Goal: Check status: Check status

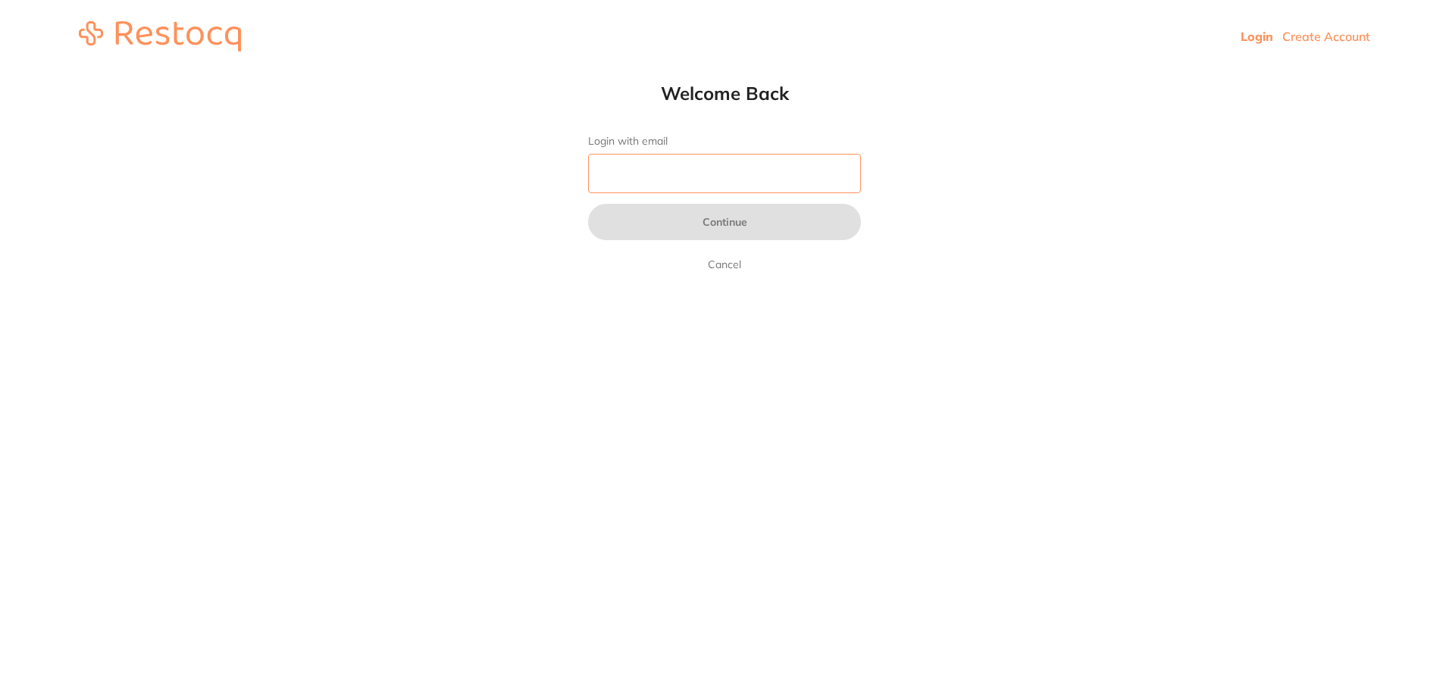
click at [776, 170] on input "Login with email" at bounding box center [724, 173] width 273 height 39
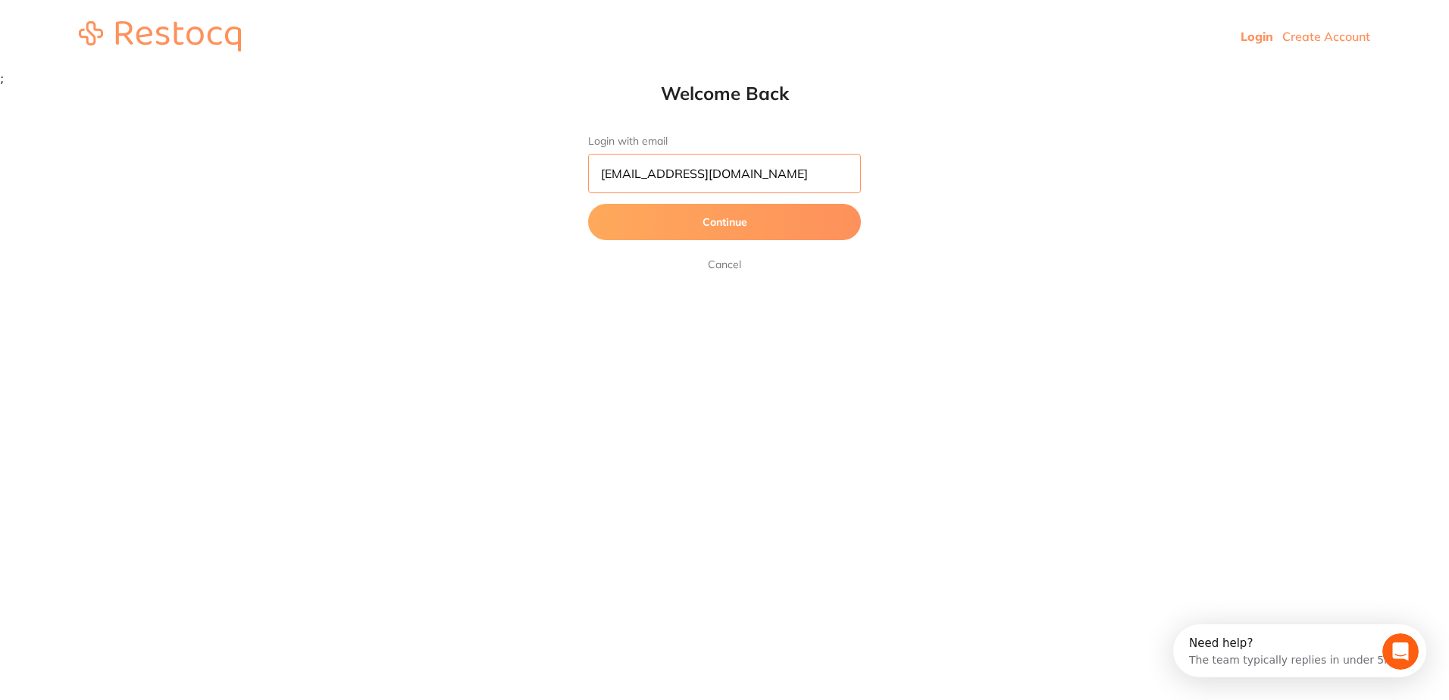
type input "[EMAIL_ADDRESS][DOMAIN_NAME]"
click at [588, 204] on button "Continue" at bounding box center [724, 222] width 273 height 36
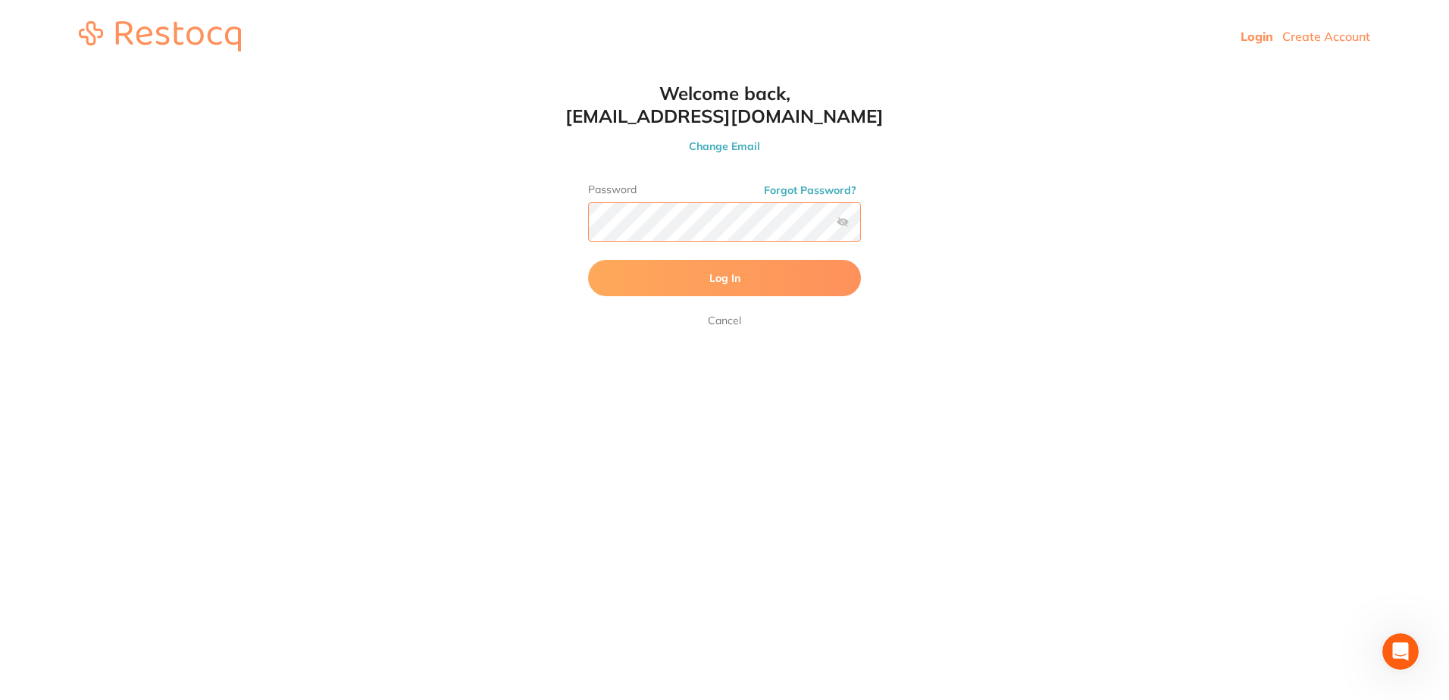
click at [588, 260] on button "Log In" at bounding box center [724, 278] width 273 height 36
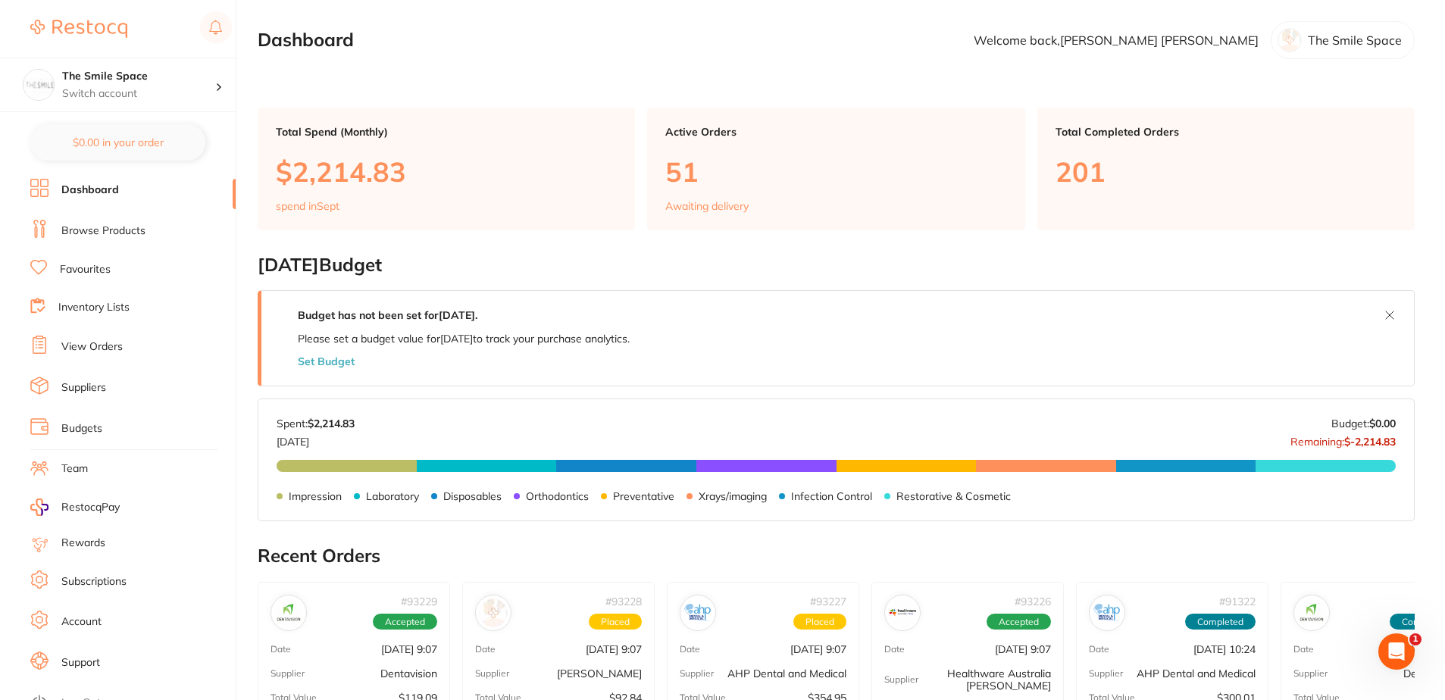
drag, startPoint x: 102, startPoint y: 355, endPoint x: 102, endPoint y: 342, distance: 12.1
click at [102, 342] on link "View Orders" at bounding box center [91, 346] width 61 height 15
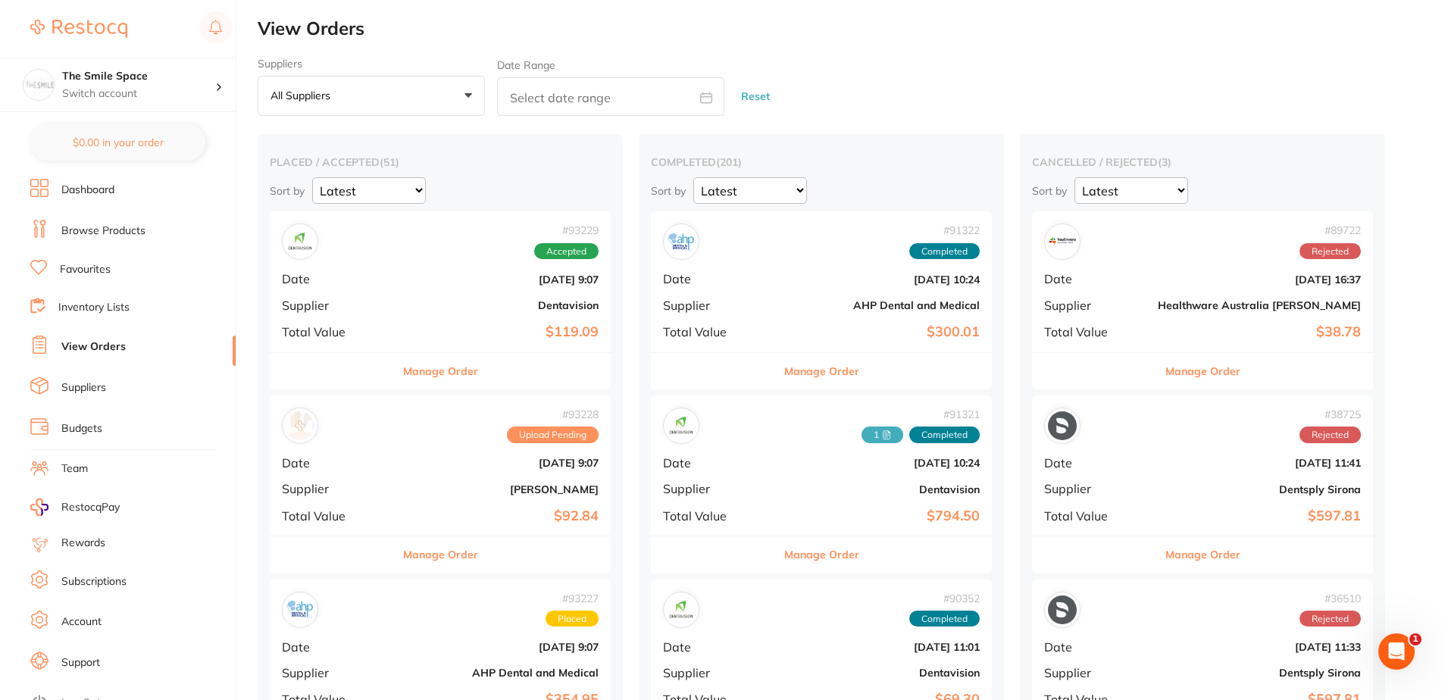
click at [429, 549] on button "Manage Order" at bounding box center [440, 554] width 75 height 36
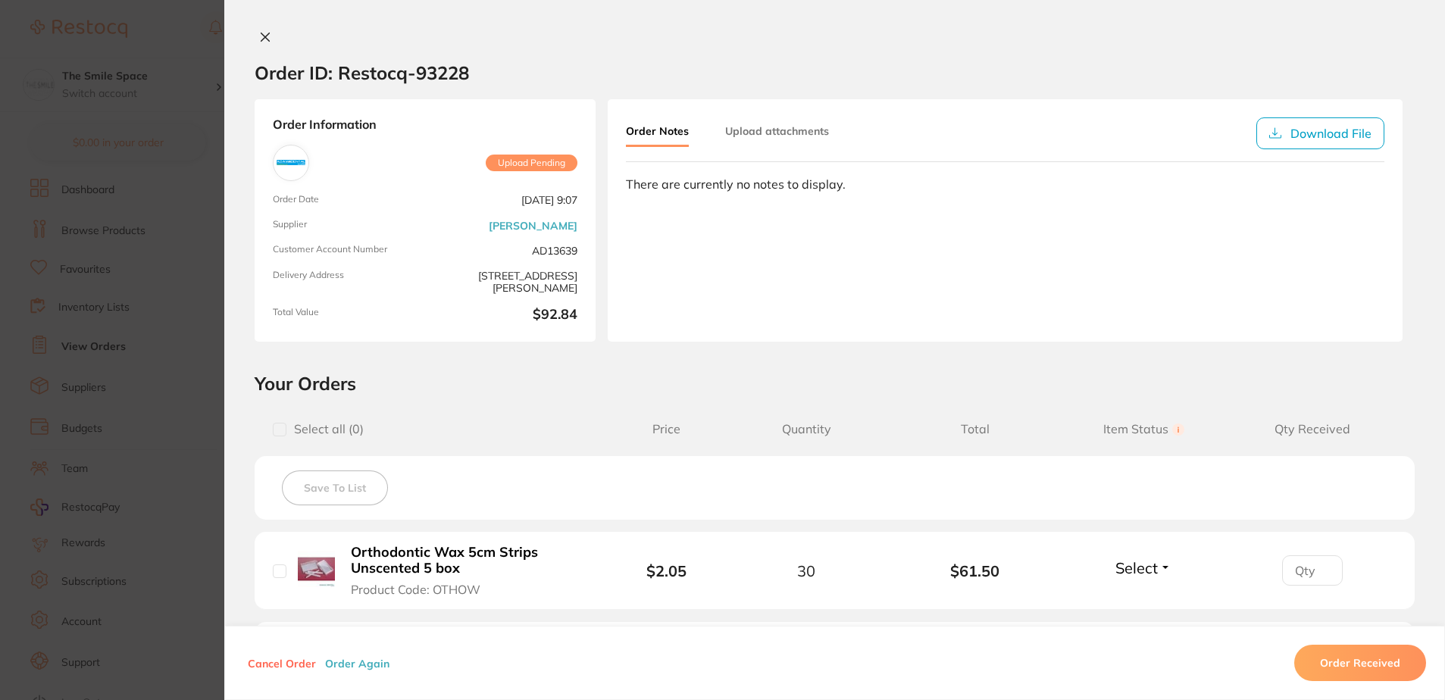
click at [267, 29] on div "Order ID: Restocq- 93228 Order Information Upload Pending Order Date [DATE] 9:0…" at bounding box center [834, 350] width 1221 height 700
click at [255, 35] on button at bounding box center [265, 38] width 21 height 16
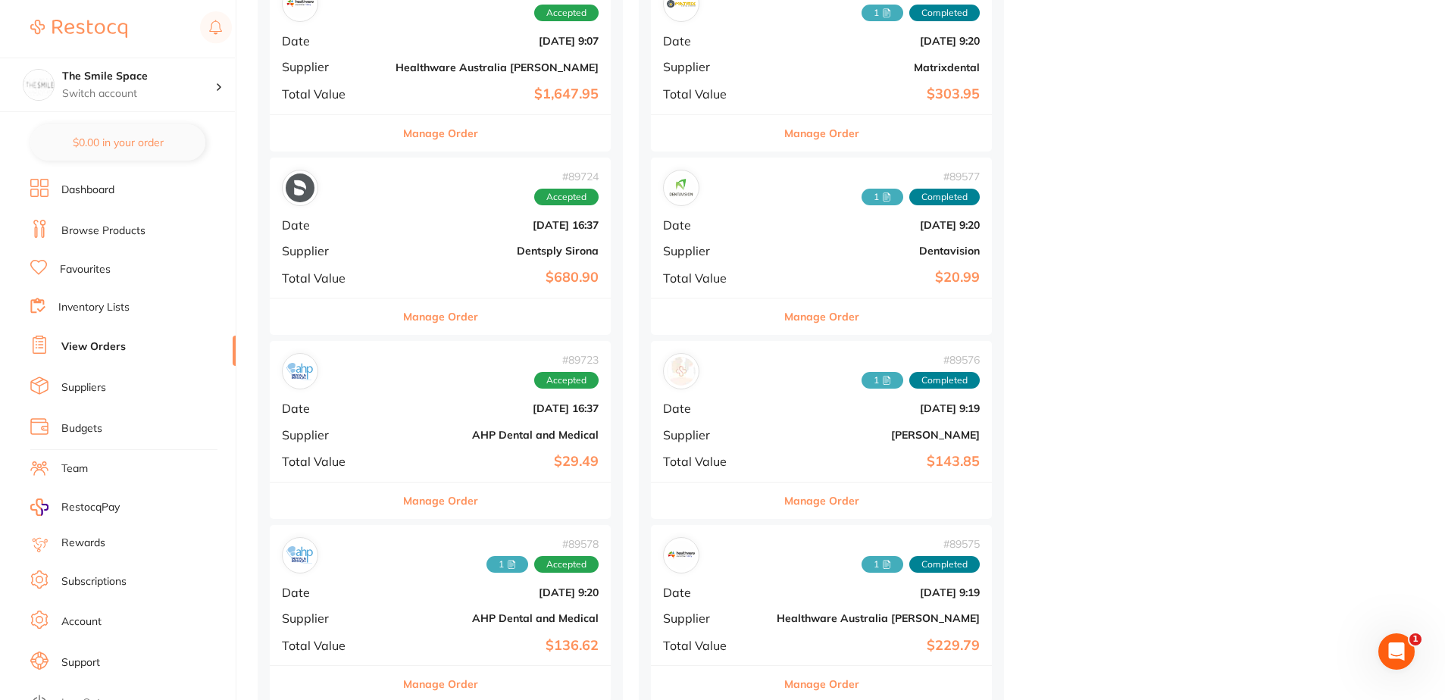
scroll to position [833, 0]
